Goal: Transaction & Acquisition: Subscribe to service/newsletter

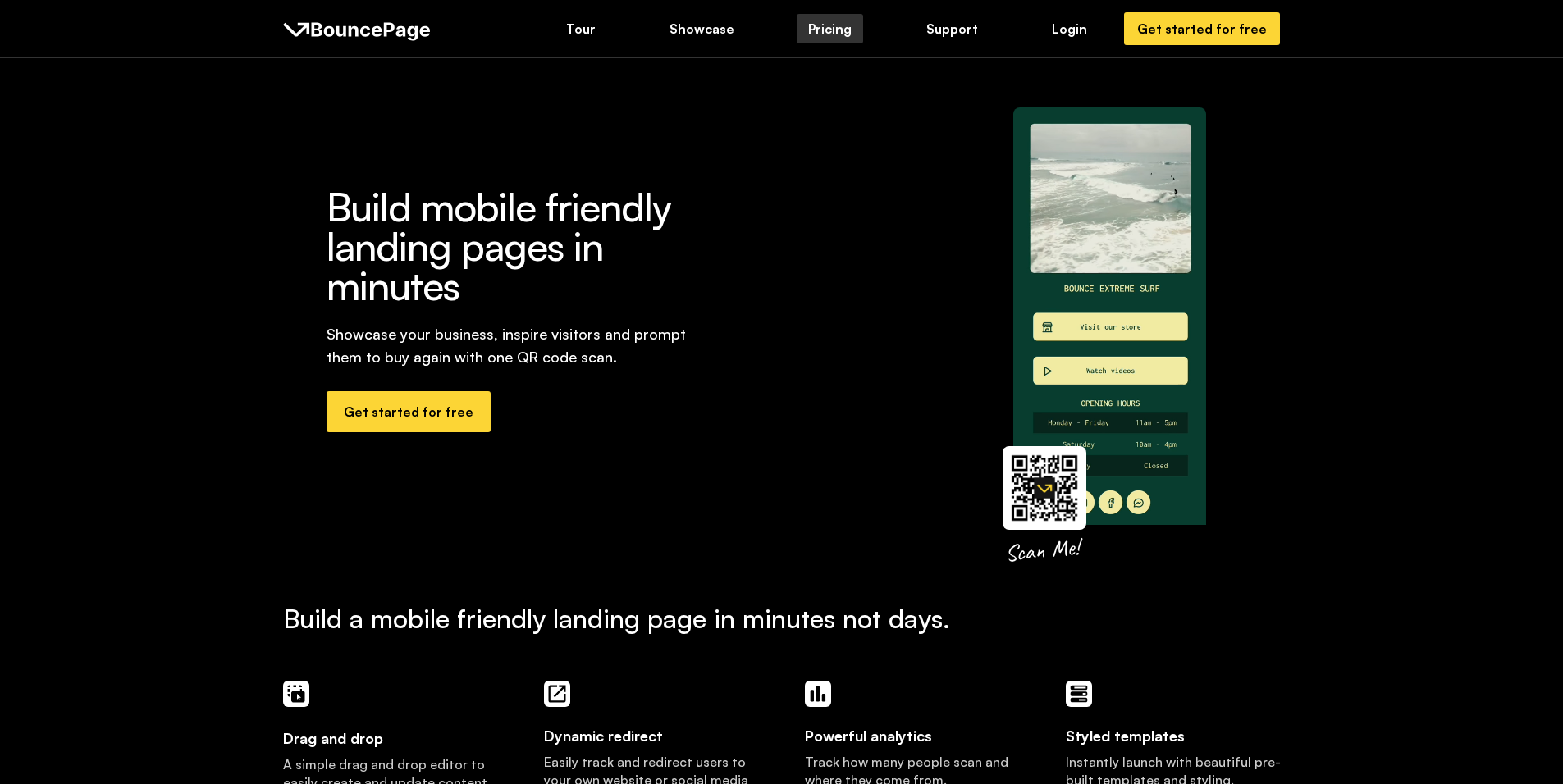
click at [817, 31] on div "Pricing" at bounding box center [830, 29] width 43 height 18
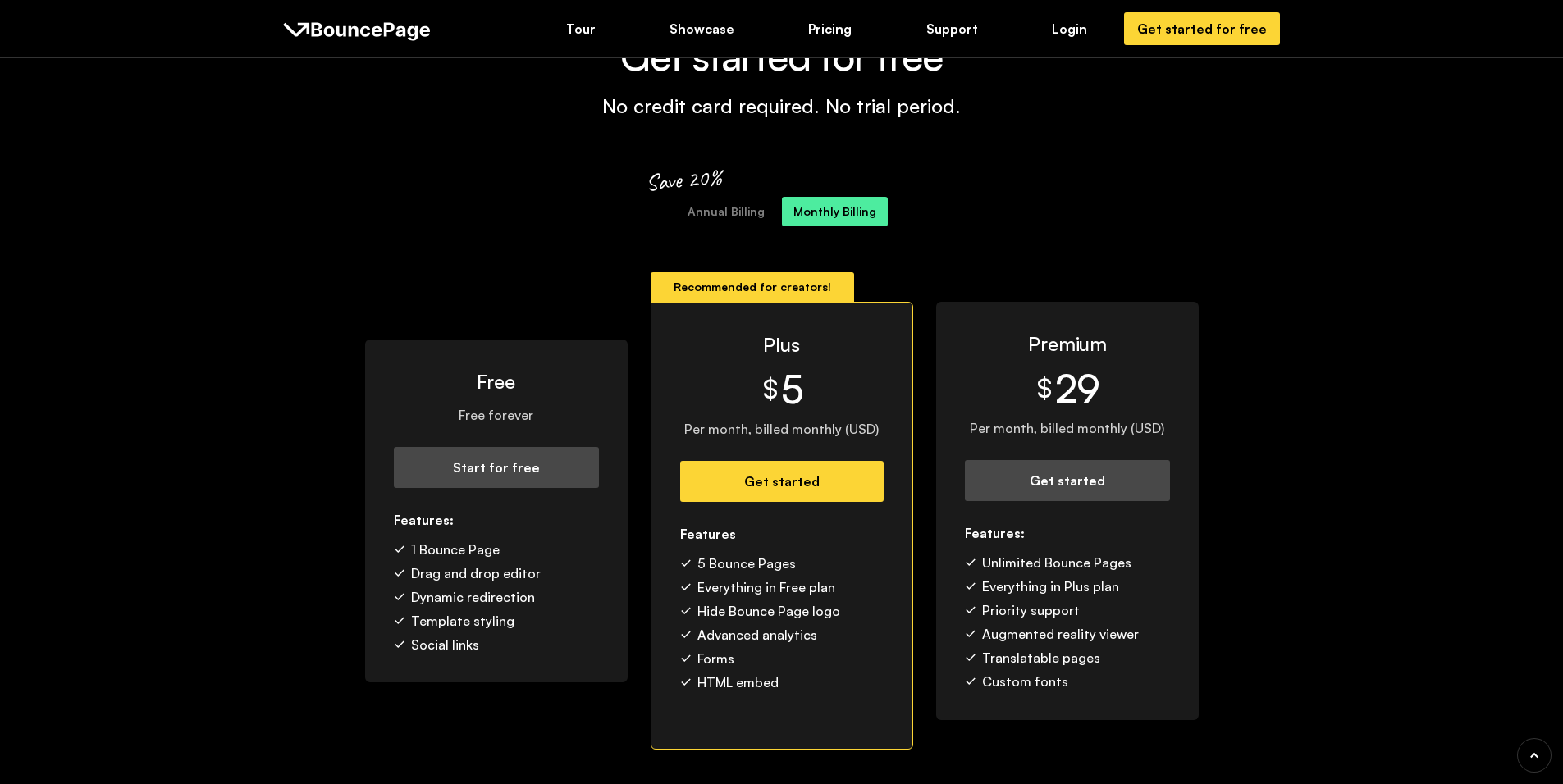
scroll to position [74, 0]
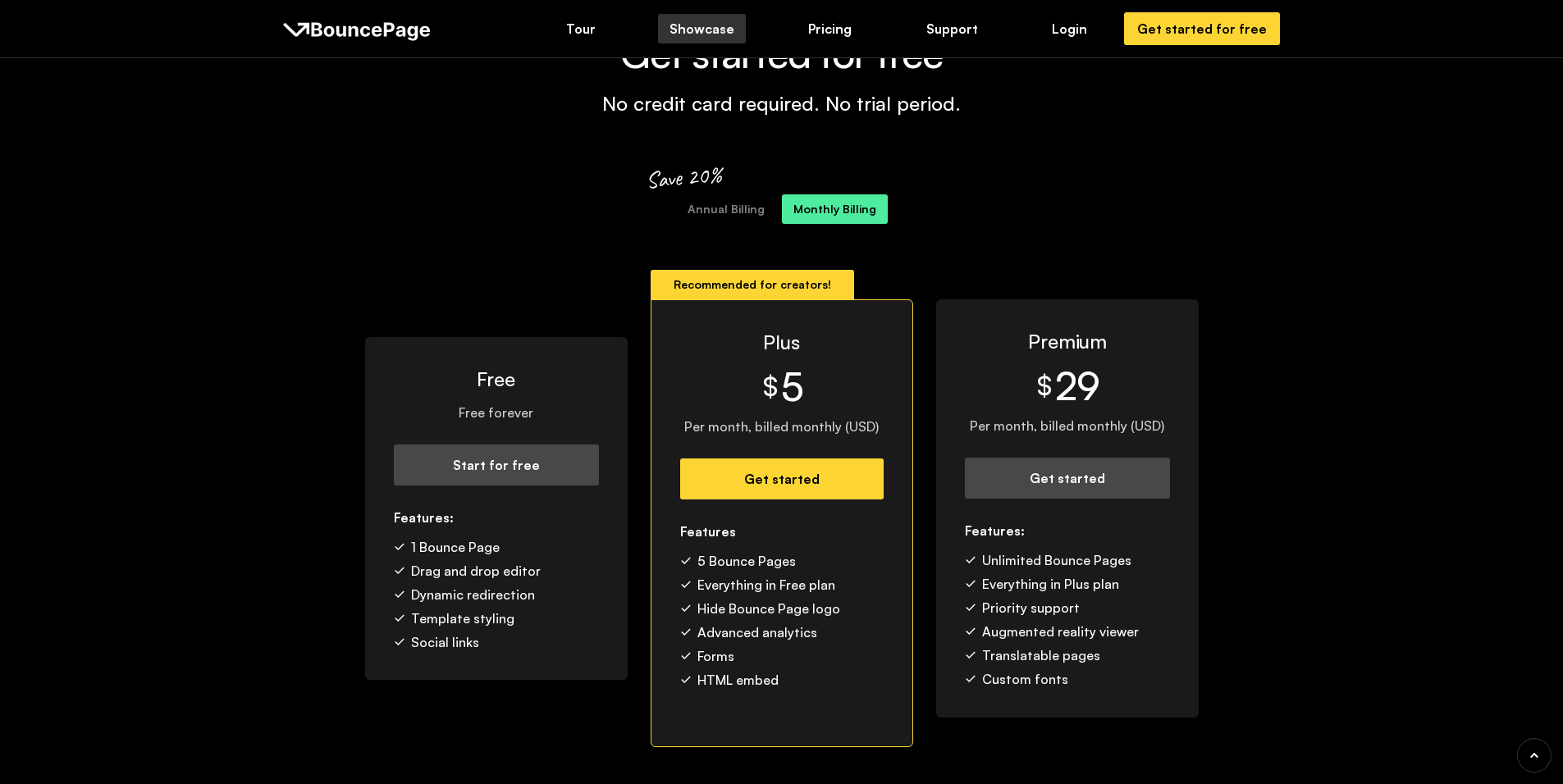
click at [674, 24] on div "Showcase" at bounding box center [702, 29] width 65 height 18
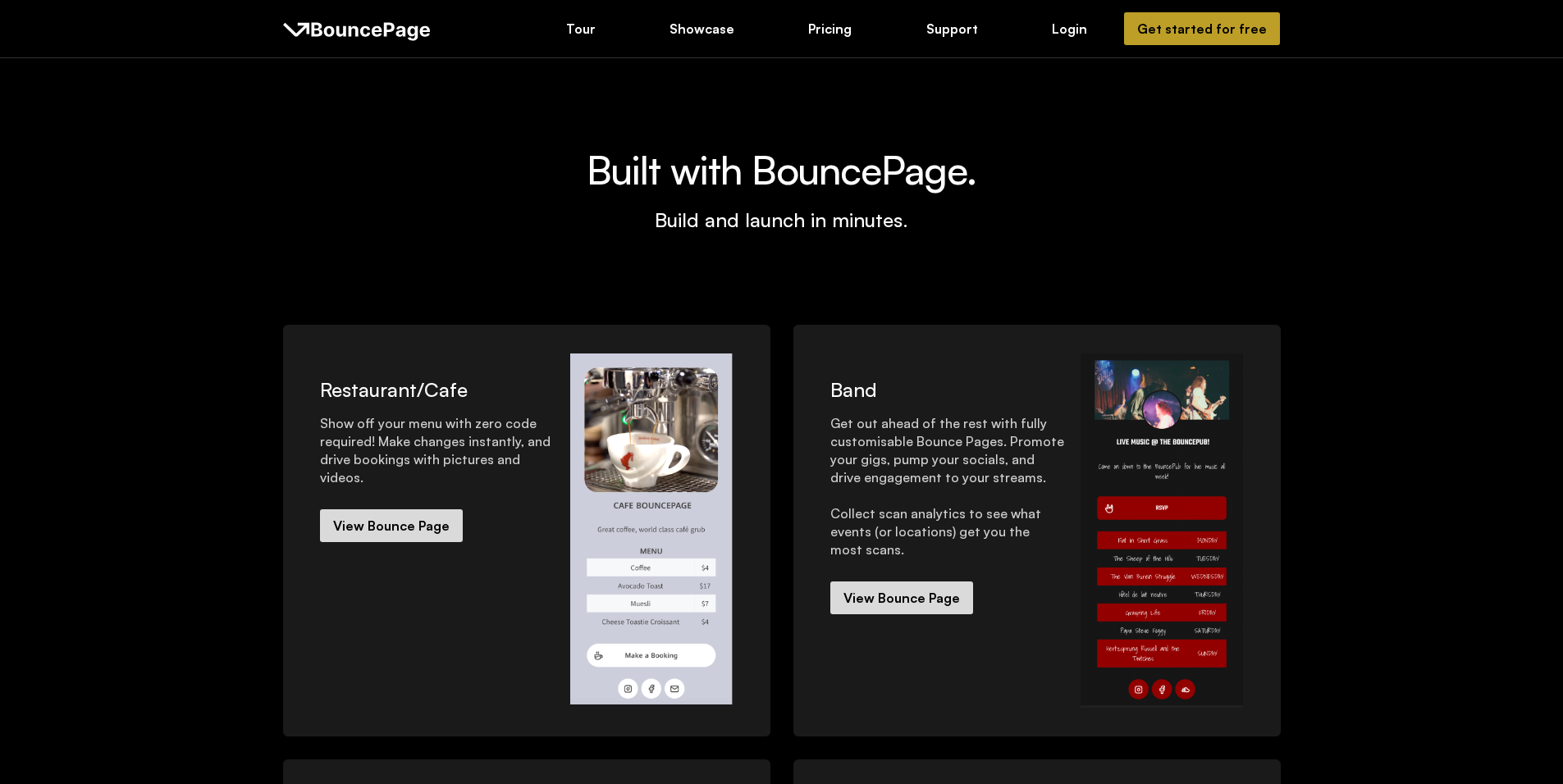
click at [1142, 18] on link "Get started for free" at bounding box center [1202, 28] width 155 height 33
